Goal: Navigation & Orientation: Find specific page/section

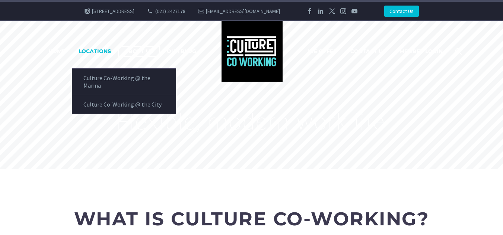
click at [99, 51] on link "LOCATIONS" at bounding box center [95, 51] width 44 height 9
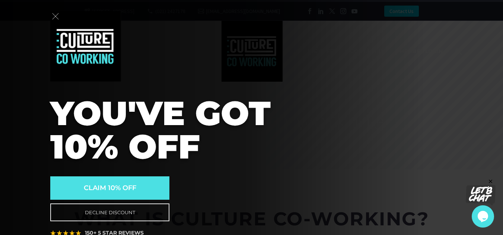
click at [99, 89] on div "YOU'VE GOT 10% OFF Claim 10% Off Decline Discount 150+ 5 STAR REVIEWS" at bounding box center [213, 123] width 427 height 247
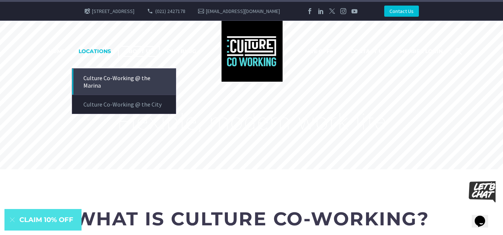
click at [100, 84] on link "Culture Co-Working @ the Marina" at bounding box center [123, 82] width 103 height 26
